Goal: Check status

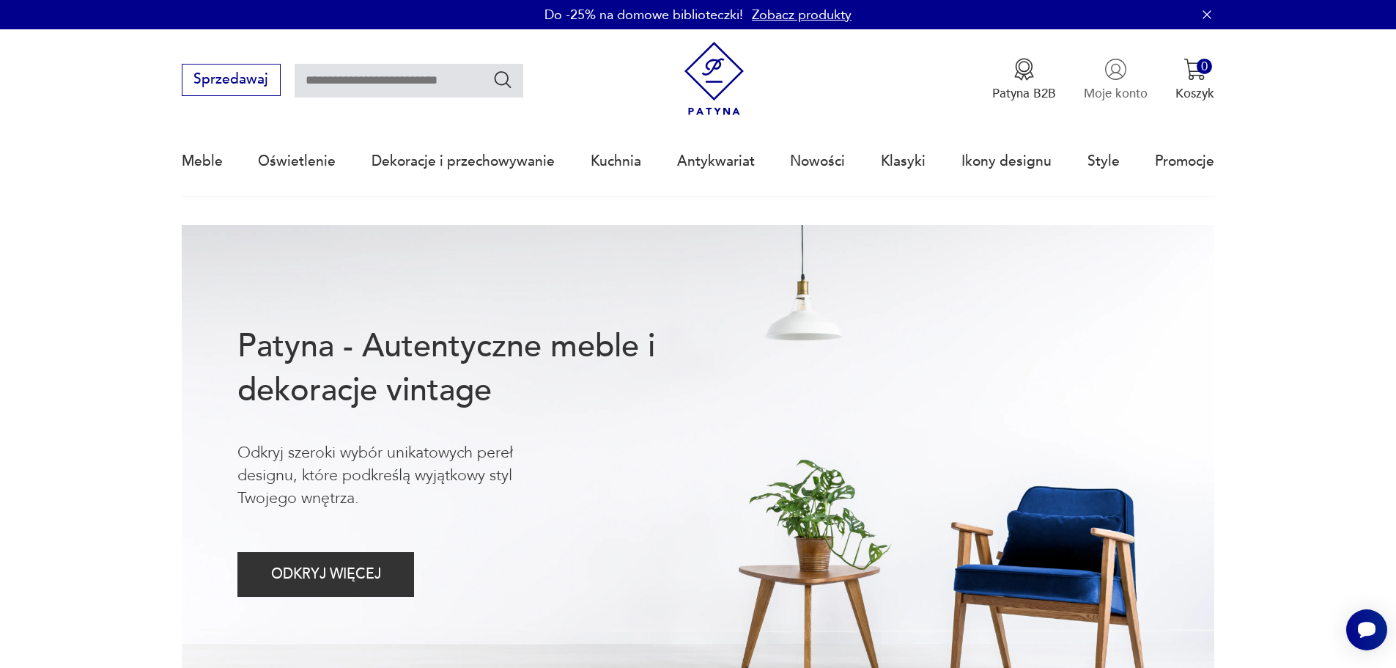
click at [991, 80] on img "button" at bounding box center [1116, 69] width 23 height 23
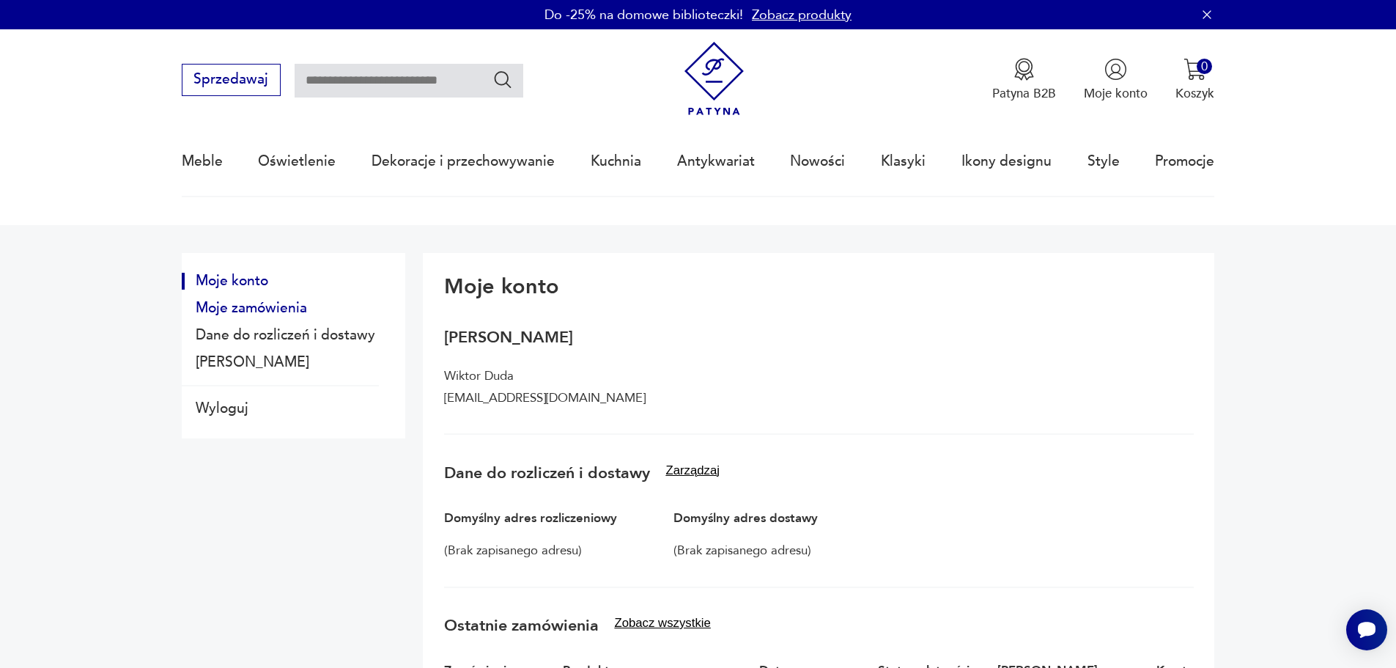
click at [264, 305] on button "Moje zamówienia" at bounding box center [280, 308] width 197 height 17
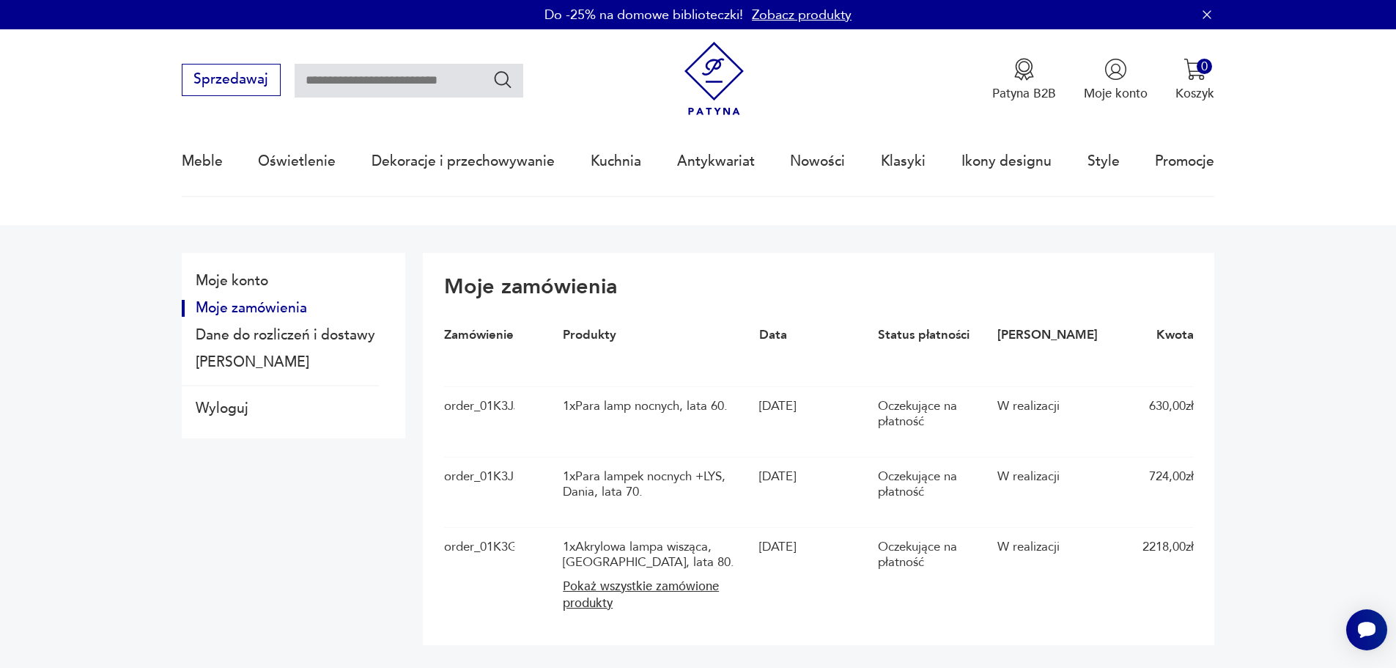
scroll to position [147, 0]
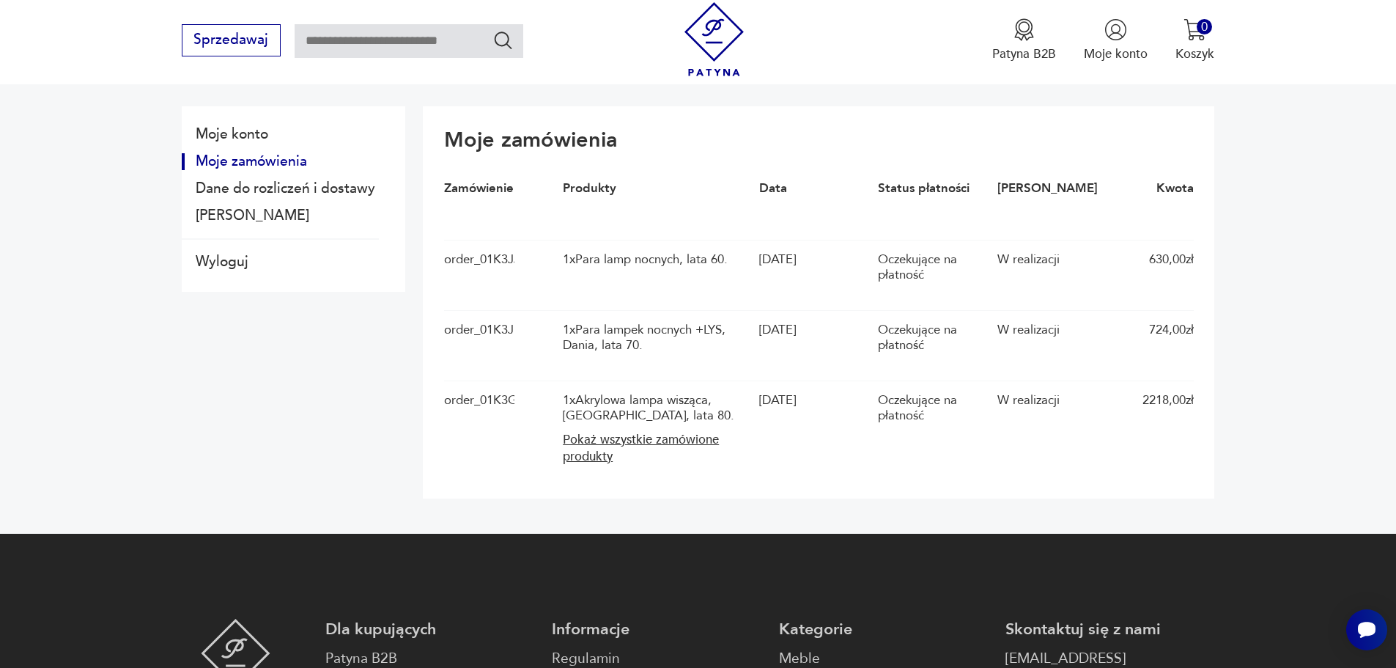
click at [559, 454] on div "order_01K3GKPADRQB3Z8B9KHPMASFRQ 1 x Akrylowa lampa wisząca, [GEOGRAPHIC_DATA],…" at bounding box center [819, 428] width 750 height 97
click at [578, 448] on button "Pokaż wszystkie zamówione produkty" at bounding box center [657, 449] width 188 height 34
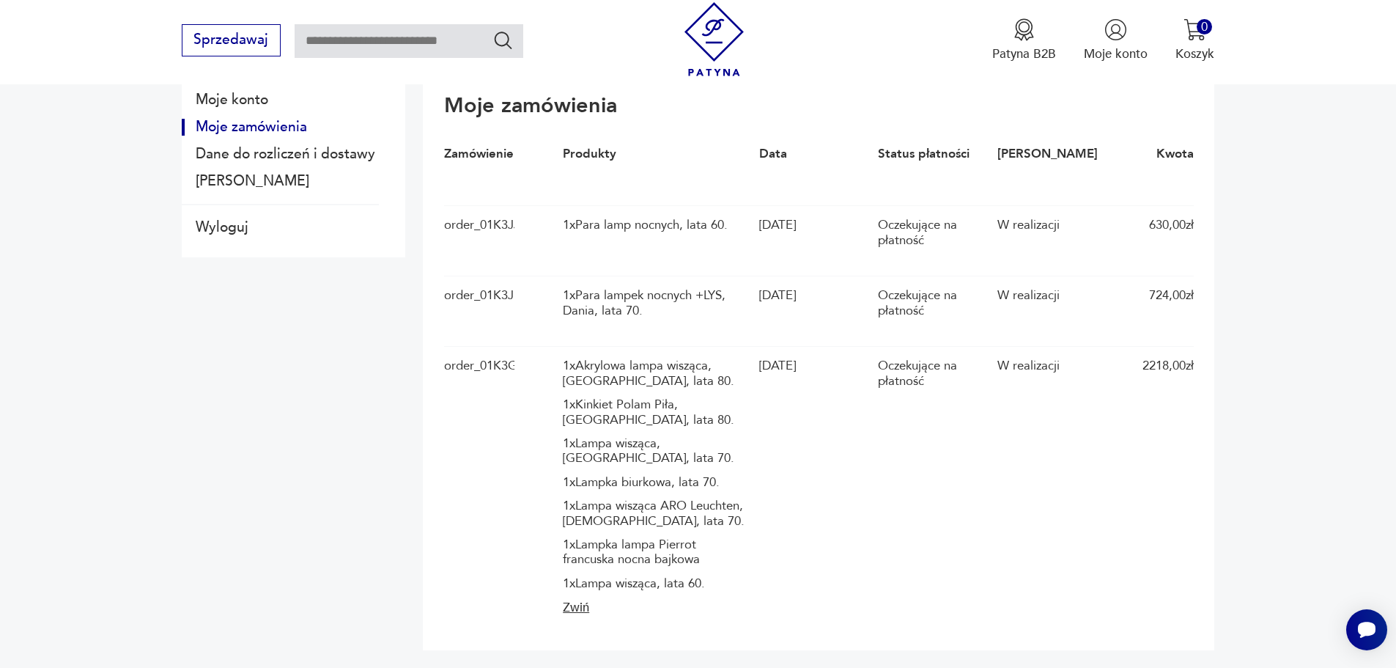
scroll to position [185, 0]
